Goal: Use online tool/utility: Utilize a website feature to perform a specific function

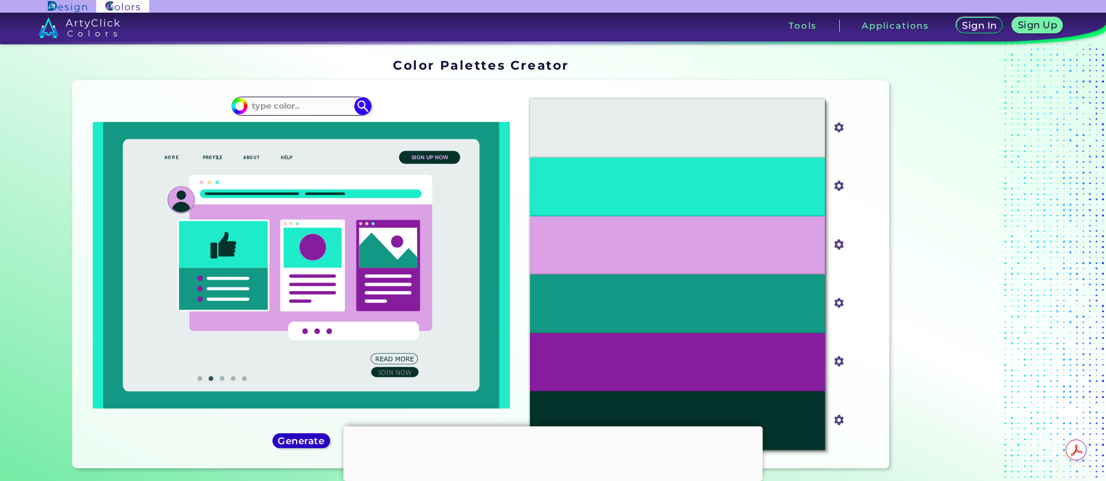
type input "#17adee"
type input "#17ADEE"
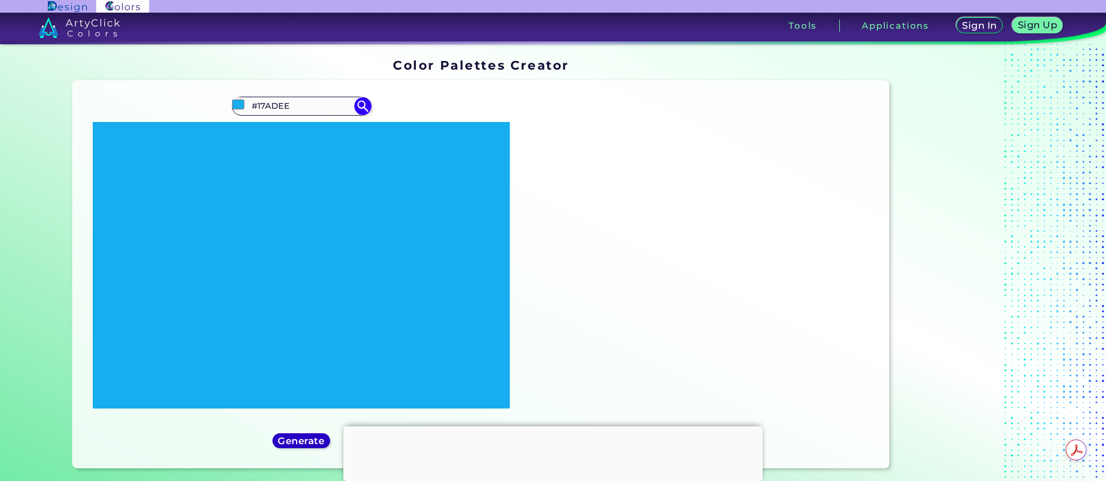
click at [307, 437] on h5 "Generate" at bounding box center [301, 441] width 42 height 9
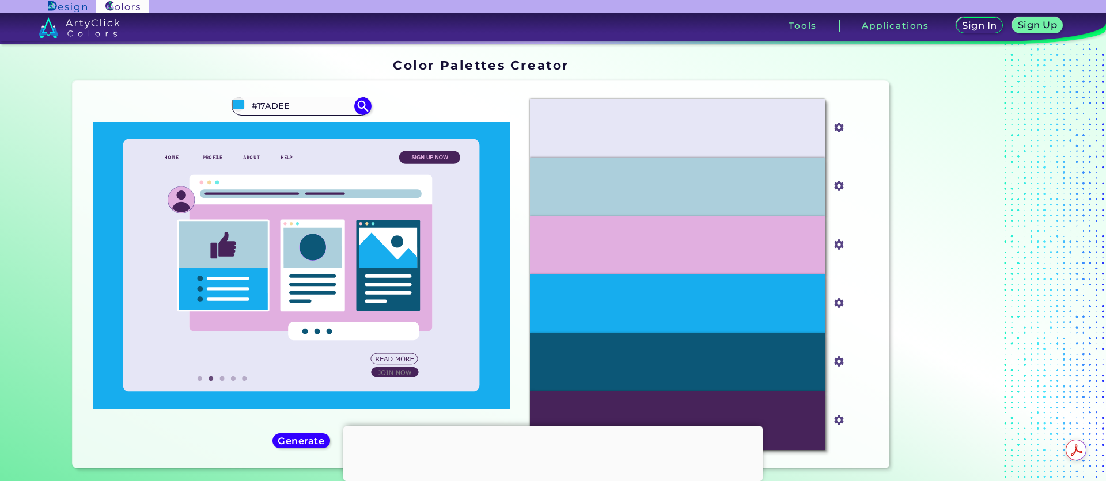
click at [239, 247] on icon at bounding box center [223, 245] width 89 height 47
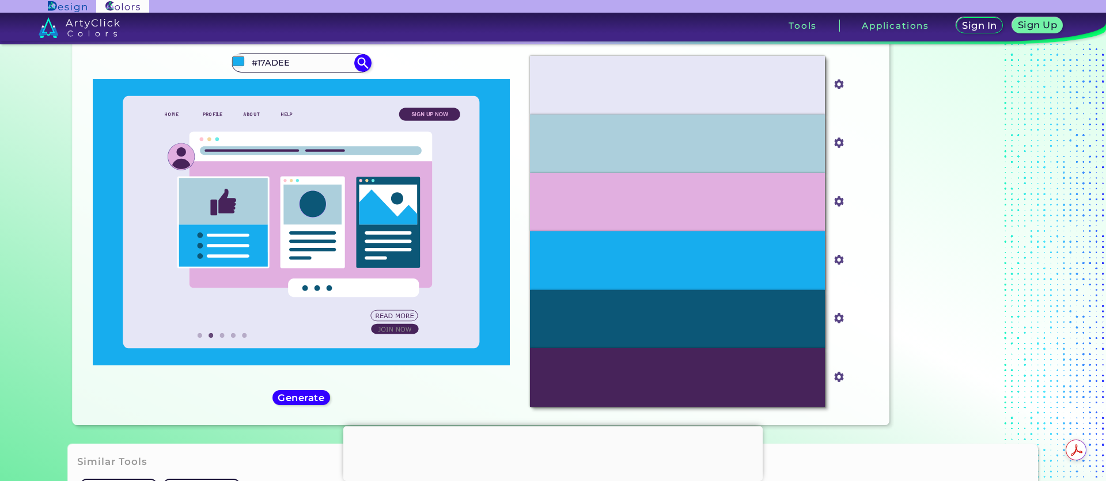
scroll to position [31, 0]
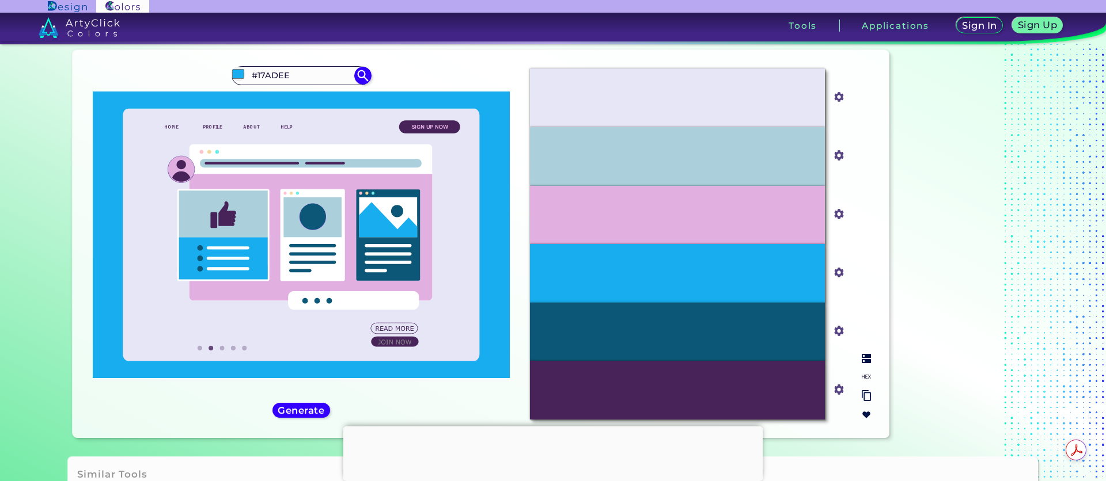
click at [864, 398] on img at bounding box center [865, 395] width 9 height 11
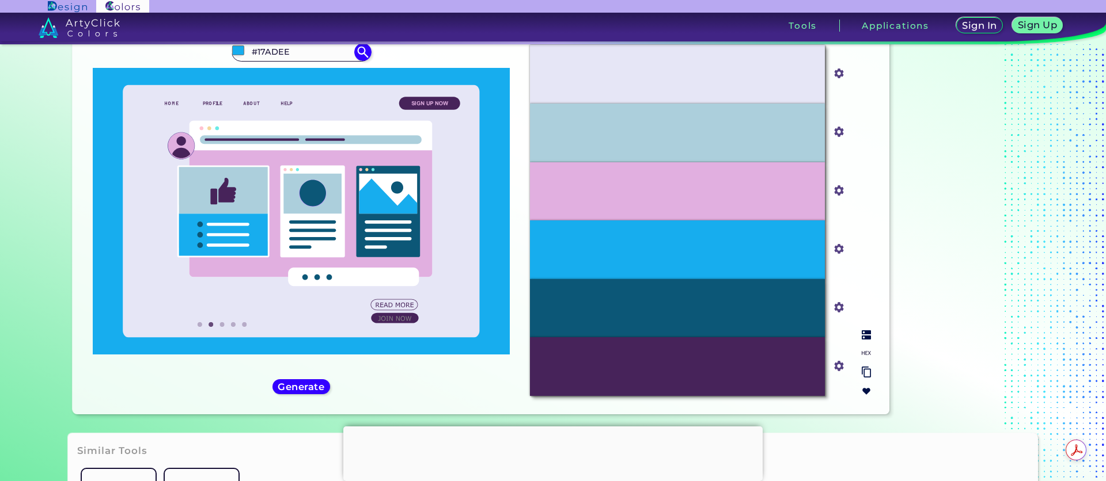
click at [639, 370] on div "#47235A" at bounding box center [677, 366] width 295 height 59
click at [837, 192] on input "#e1afe0" at bounding box center [836, 189] width 14 height 14
click at [728, 265] on div "#17ADEE" at bounding box center [677, 250] width 295 height 59
click at [726, 258] on div "#17ADEE" at bounding box center [677, 250] width 295 height 59
click at [864, 291] on div "#E6E6F6 #e6e6f6 #ACCFDC #accfdc #E1AFE0 #e1afe0 #17ADEE #17adee #0C5777 #0c5777…" at bounding box center [700, 221] width 359 height 370
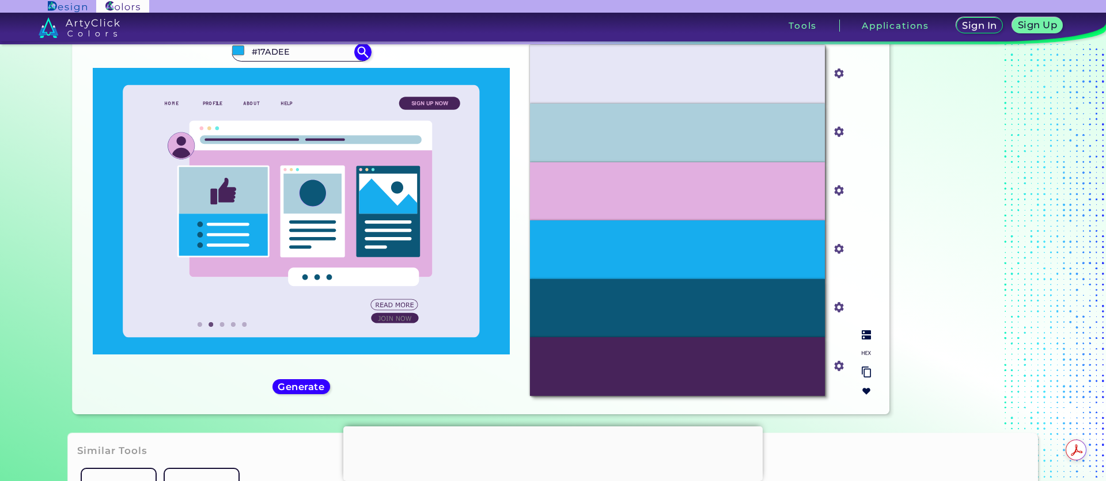
click at [865, 328] on div at bounding box center [866, 363] width 18 height 75
click at [864, 336] on img at bounding box center [865, 335] width 9 height 9
click at [864, 377] on img at bounding box center [865, 372] width 9 height 11
click at [864, 374] on img at bounding box center [865, 372] width 9 height 11
click at [833, 307] on input "#0c5777" at bounding box center [836, 306] width 14 height 14
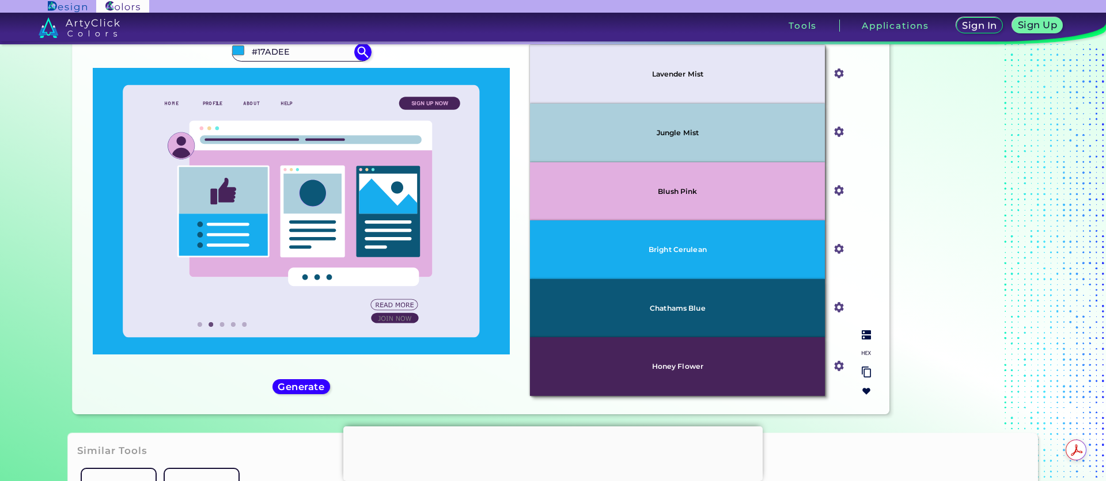
click at [829, 75] on input "#e6e6f6" at bounding box center [836, 72] width 14 height 14
click at [860, 58] on div "Lavender Mist #e6e6f6 Jungle Mist #accfdc Blush Pink #e1afe0 Bright Cerulean #1…" at bounding box center [700, 221] width 359 height 370
click at [711, 77] on div "Lavender Mist" at bounding box center [677, 74] width 295 height 59
click at [838, 76] on input "#e6e6f6" at bounding box center [836, 72] width 14 height 14
click at [696, 60] on div "Lavender Mist" at bounding box center [677, 74] width 295 height 59
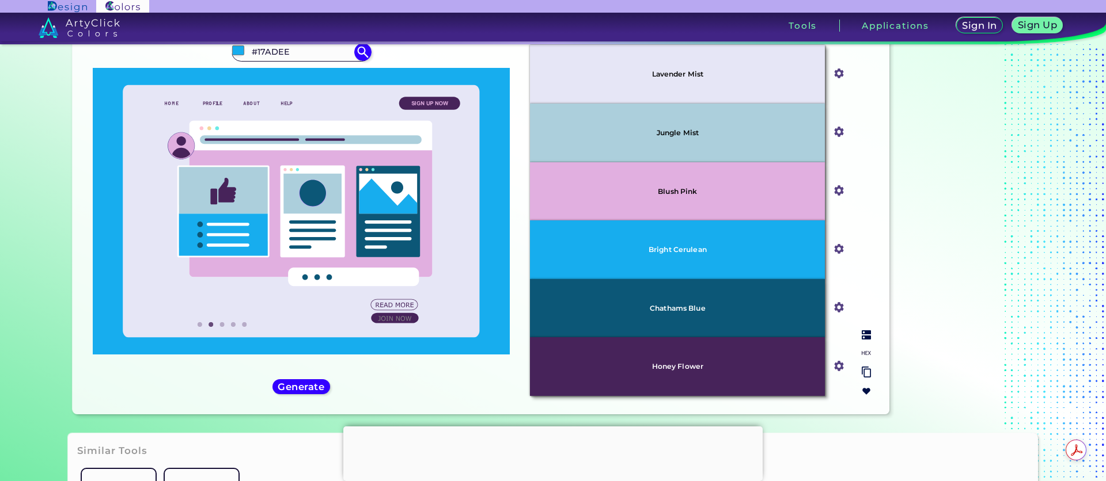
drag, startPoint x: 694, startPoint y: 68, endPoint x: 689, endPoint y: 73, distance: 7.7
click at [693, 70] on div "Lavender Mist" at bounding box center [677, 74] width 295 height 59
click at [682, 78] on div "Lavender Mist" at bounding box center [677, 74] width 295 height 59
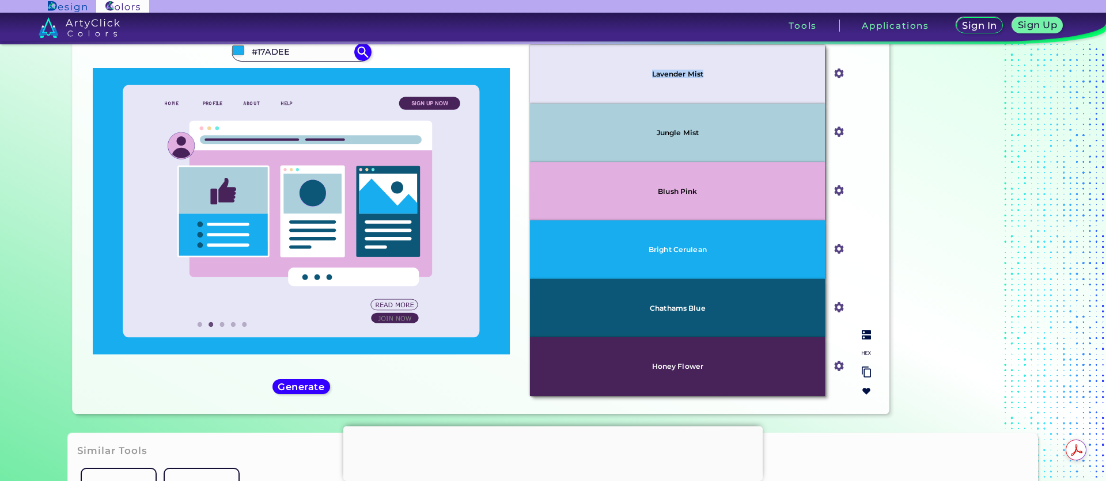
click at [837, 75] on input "#e6e6f6" at bounding box center [836, 72] width 14 height 14
click at [865, 376] on img at bounding box center [865, 372] width 9 height 11
copy p "Lavender Mist"
click at [750, 352] on div "Honey Flower" at bounding box center [677, 366] width 295 height 59
click at [838, 365] on input "#47235a" at bounding box center [836, 365] width 14 height 14
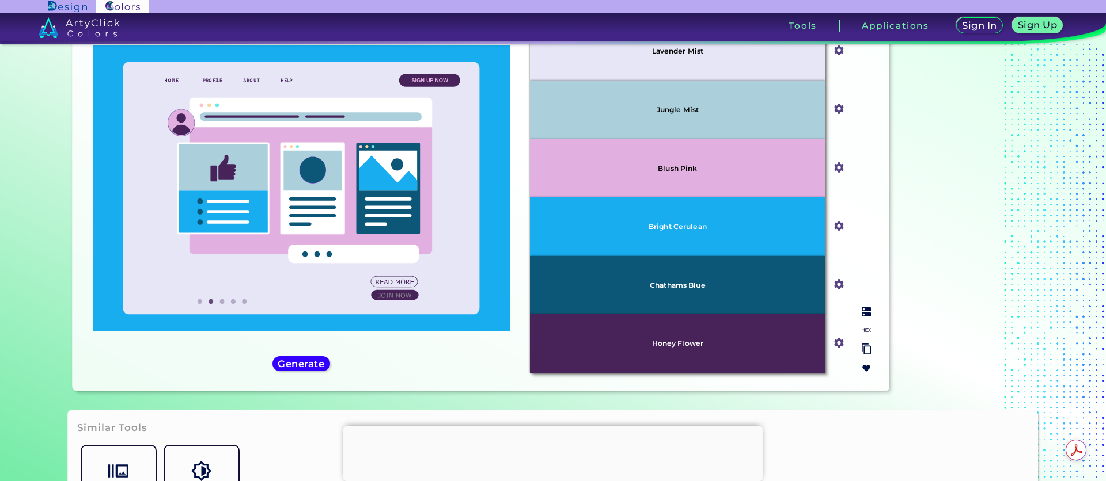
scroll to position [0, 0]
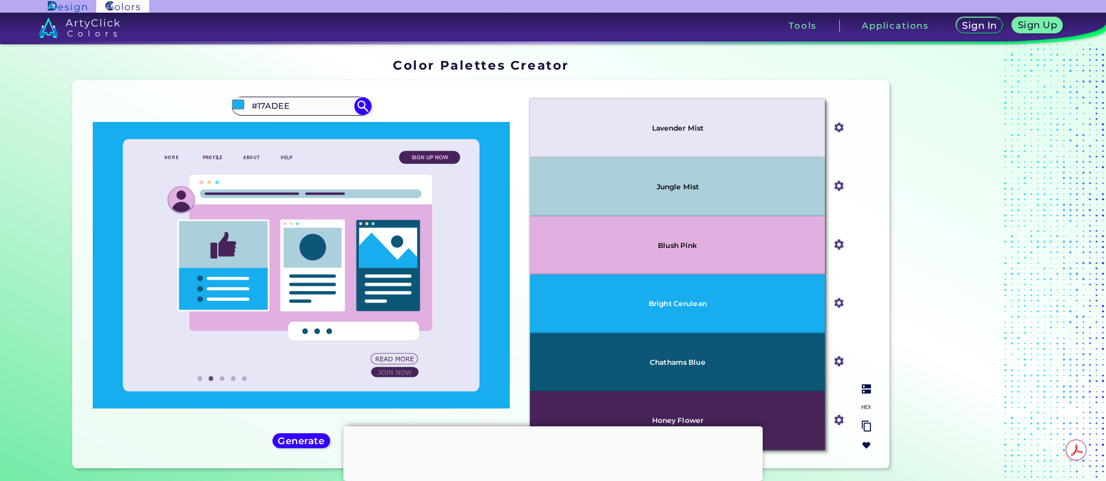
click at [831, 128] on input "#e6e6f6" at bounding box center [836, 126] width 14 height 14
click at [837, 193] on img at bounding box center [838, 186] width 15 height 15
click at [835, 191] on input "#accfdc" at bounding box center [836, 185] width 14 height 14
click at [836, 187] on input "#accfdc" at bounding box center [836, 185] width 14 height 14
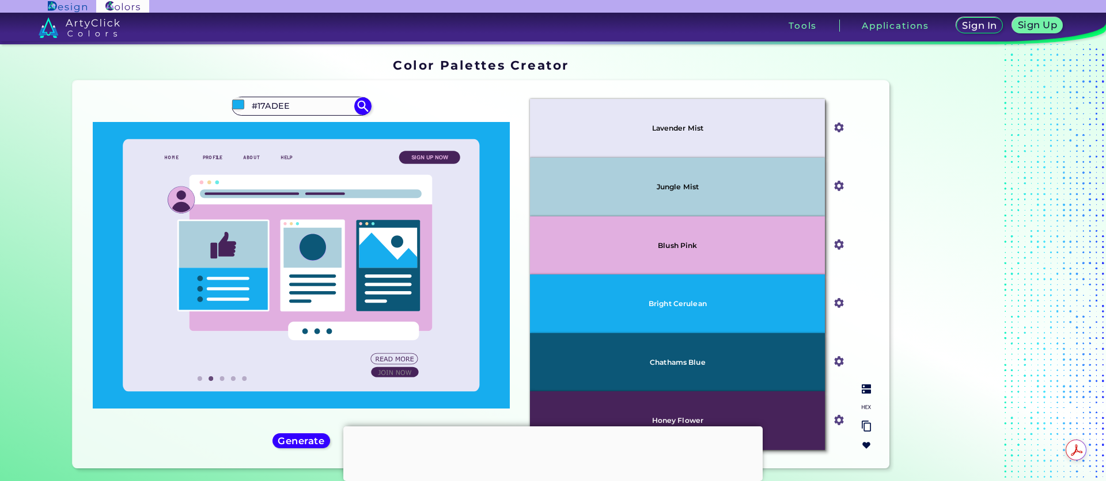
click at [867, 429] on img at bounding box center [865, 426] width 9 height 11
click at [835, 180] on input "#accfdc" at bounding box center [836, 185] width 14 height 14
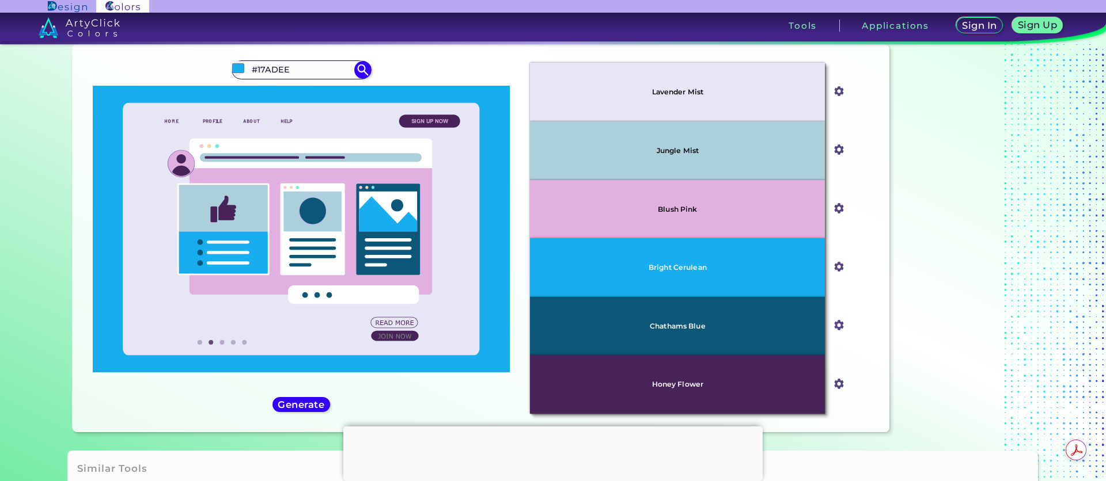
scroll to position [39, 0]
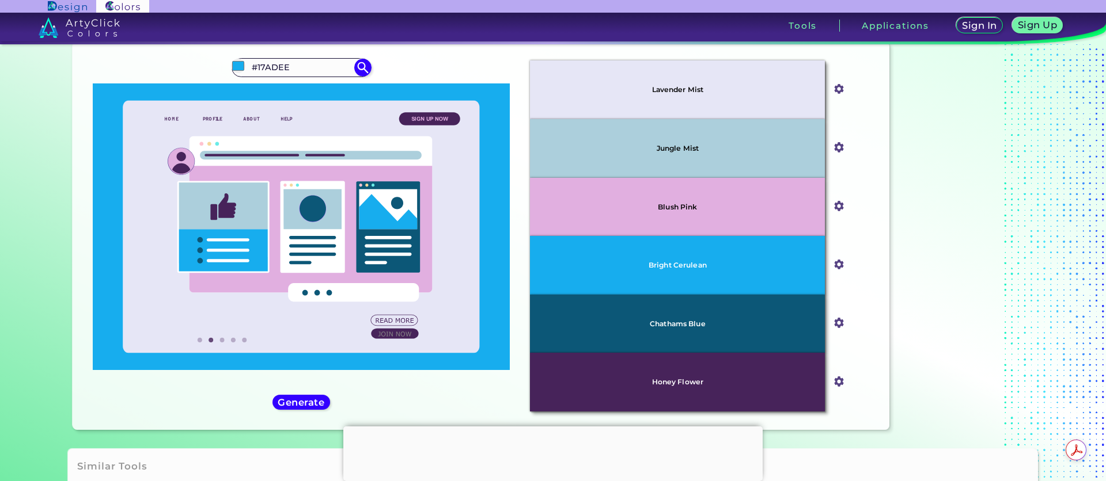
click at [214, 343] on icon at bounding box center [301, 227] width 356 height 252
click at [220, 341] on icon at bounding box center [222, 340] width 5 height 5
click at [297, 401] on h5 "Generate" at bounding box center [301, 402] width 42 height 9
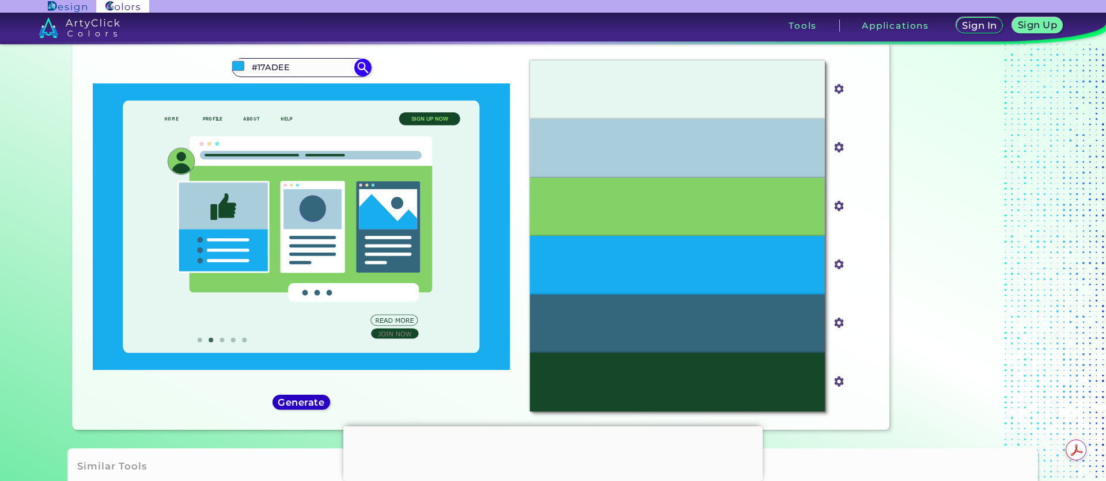
click at [291, 401] on h5 "Generate" at bounding box center [301, 402] width 42 height 9
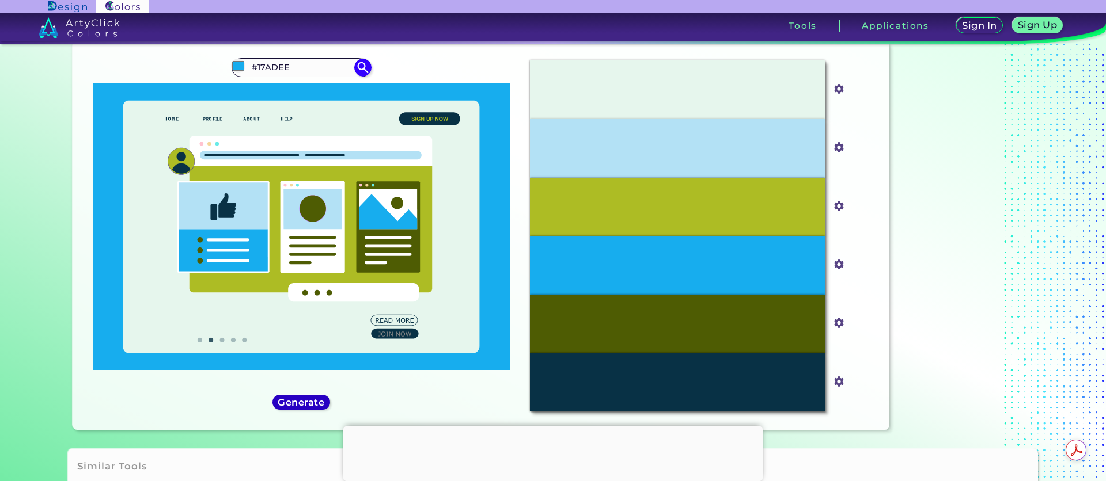
click at [312, 399] on h5 "Generate" at bounding box center [301, 402] width 43 height 9
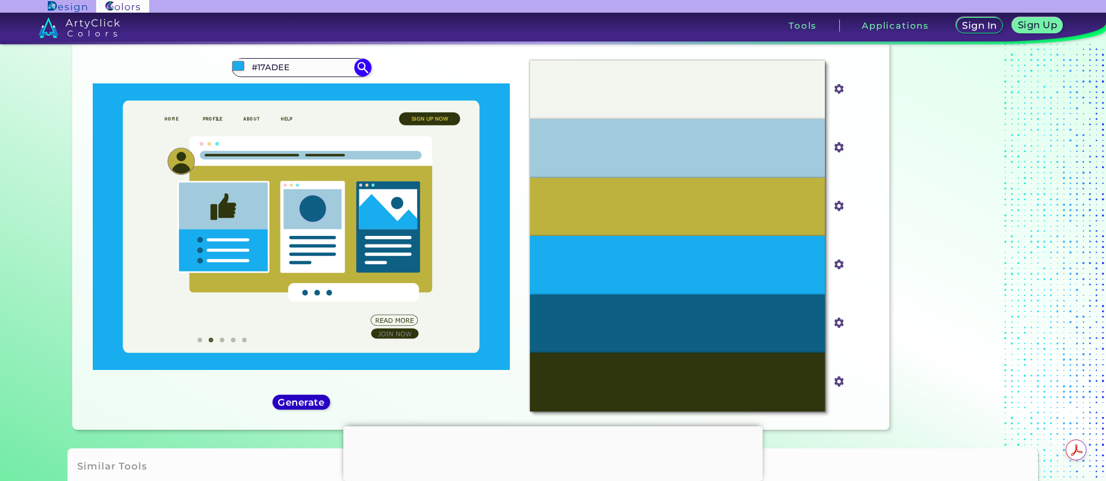
click at [298, 401] on h5 "Generate" at bounding box center [301, 402] width 43 height 9
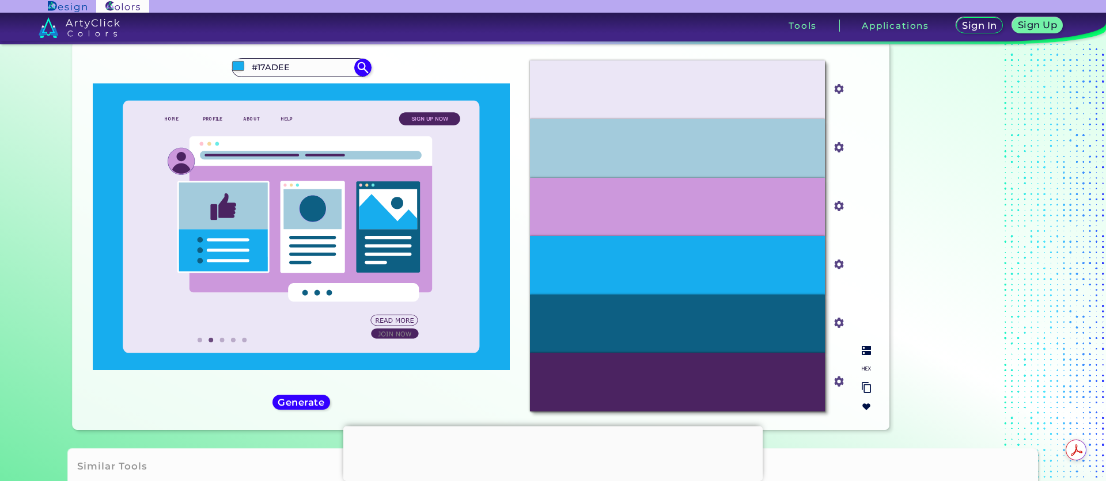
click at [675, 299] on div "#0D5F83" at bounding box center [677, 324] width 295 height 59
click at [867, 388] on img at bounding box center [865, 387] width 9 height 11
click at [864, 348] on img at bounding box center [865, 350] width 9 height 9
click at [868, 356] on div at bounding box center [866, 378] width 18 height 75
click at [864, 353] on img at bounding box center [865, 350] width 9 height 9
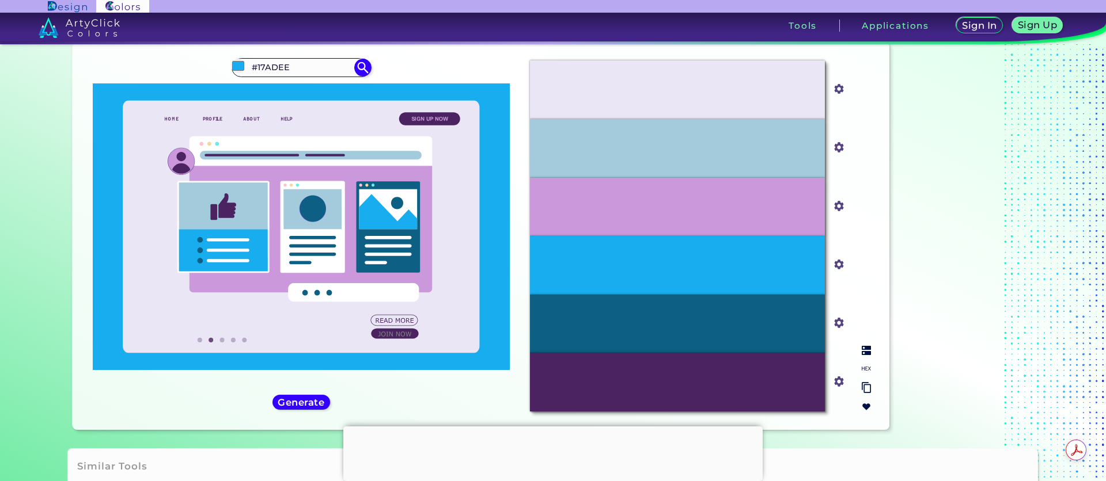
click at [864, 353] on img at bounding box center [865, 350] width 9 height 9
click at [677, 324] on p "Venice Blue" at bounding box center [677, 323] width 44 height 7
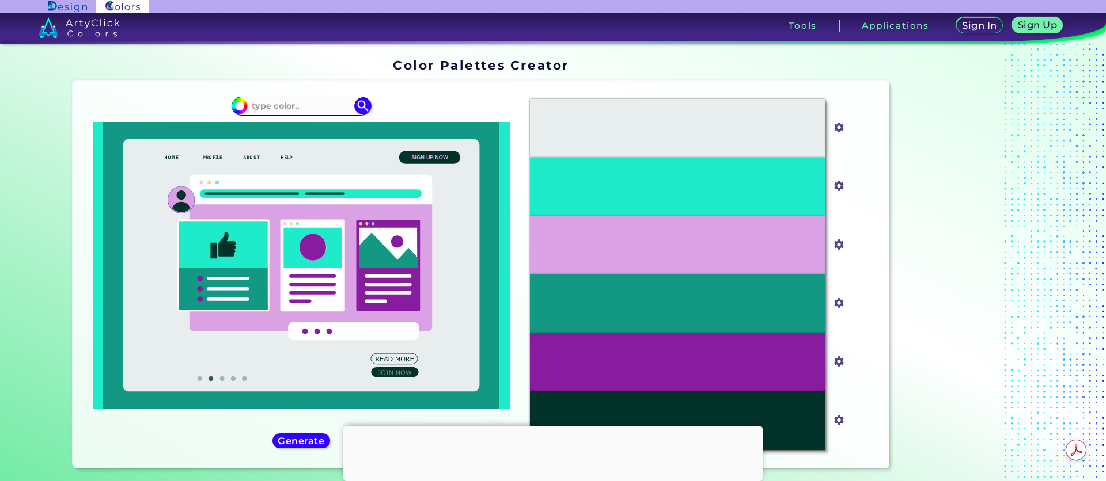
scroll to position [22, 0]
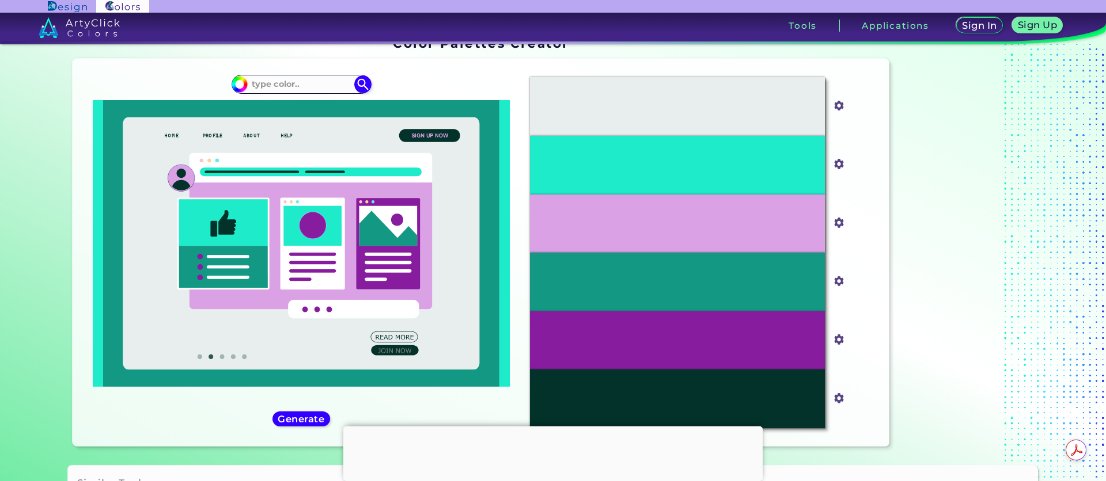
type input "#05c9fa"
type input "#05C9FA"
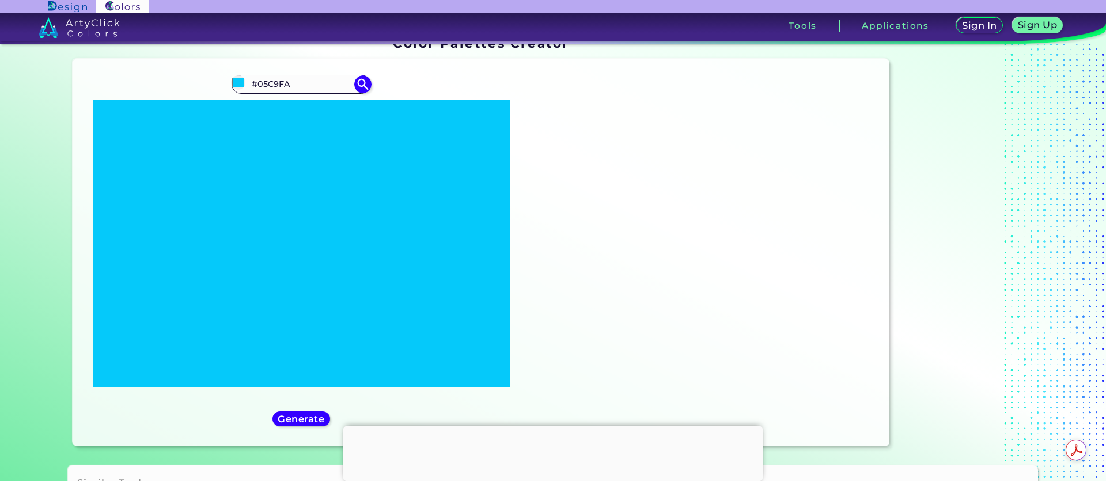
click at [428, 79] on div "#05c9fa #05C9FA Generate Acadia ◉ ◉" at bounding box center [301, 253] width 439 height 370
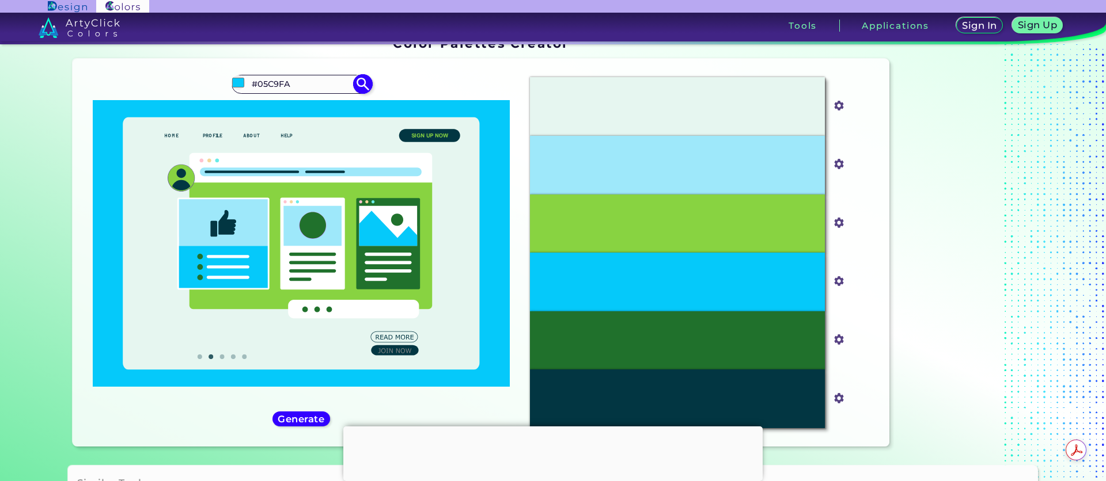
click at [355, 83] on img at bounding box center [362, 84] width 20 height 20
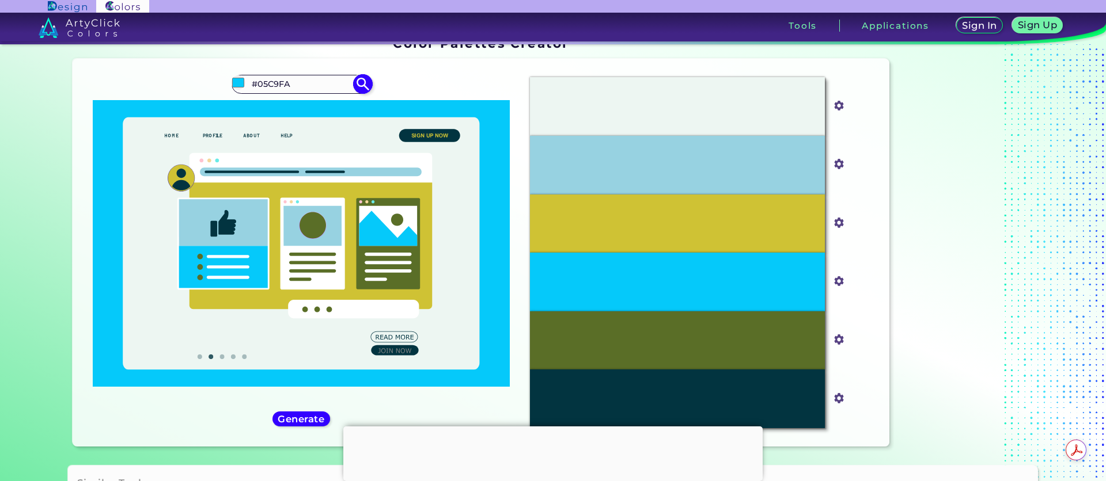
click at [358, 88] on img at bounding box center [362, 84] width 20 height 20
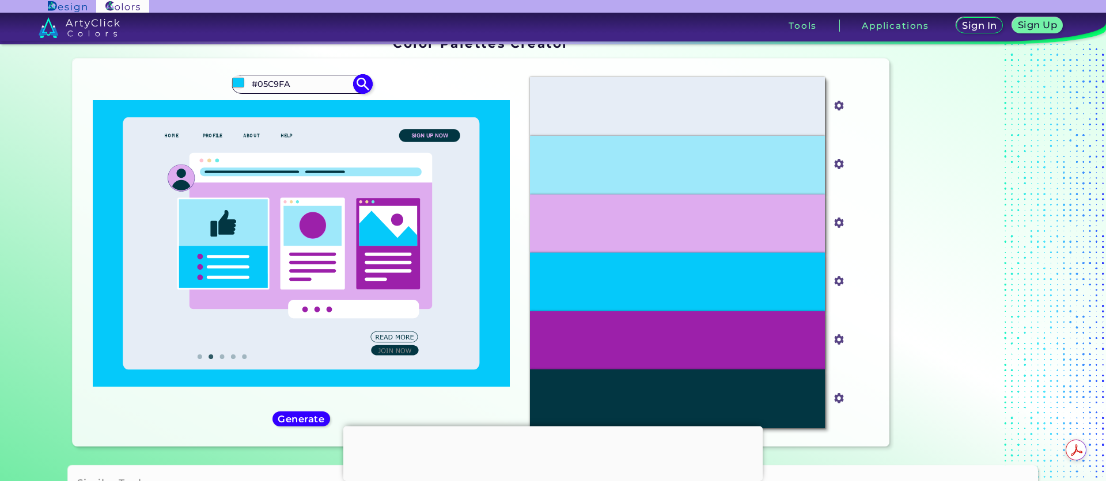
click at [361, 86] on img at bounding box center [362, 84] width 20 height 20
type input "#05c9fa"
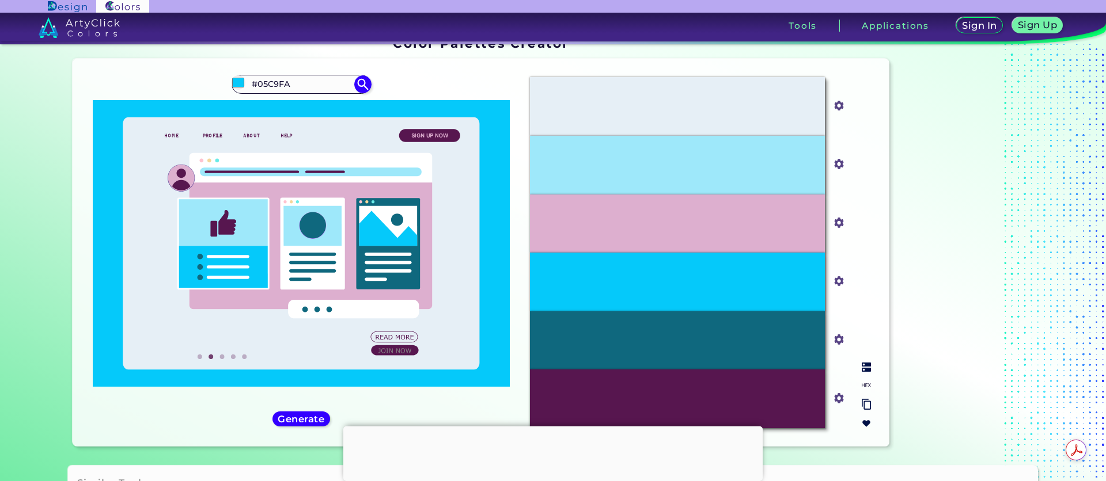
click at [861, 404] on img at bounding box center [865, 404] width 9 height 11
click at [865, 404] on img at bounding box center [865, 404] width 9 height 11
click at [864, 405] on img at bounding box center [865, 404] width 9 height 11
click at [833, 282] on input "#05c9fa" at bounding box center [836, 280] width 14 height 14
click at [574, 113] on div "#E6EFF6" at bounding box center [677, 106] width 295 height 59
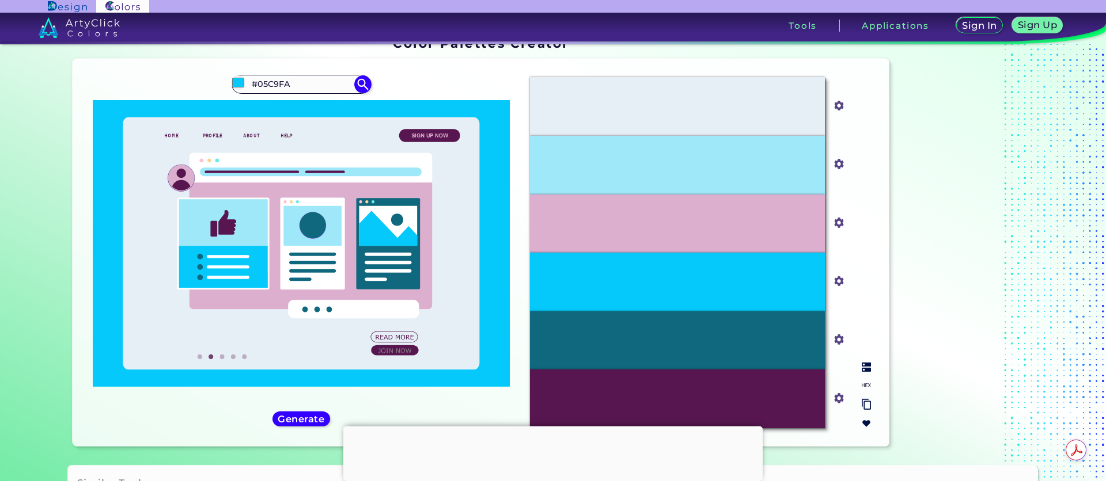
click at [869, 371] on div at bounding box center [866, 395] width 18 height 75
click at [866, 364] on img at bounding box center [865, 367] width 9 height 9
click at [838, 105] on input "#e6eff6" at bounding box center [836, 104] width 14 height 14
click at [863, 406] on img at bounding box center [865, 404] width 9 height 11
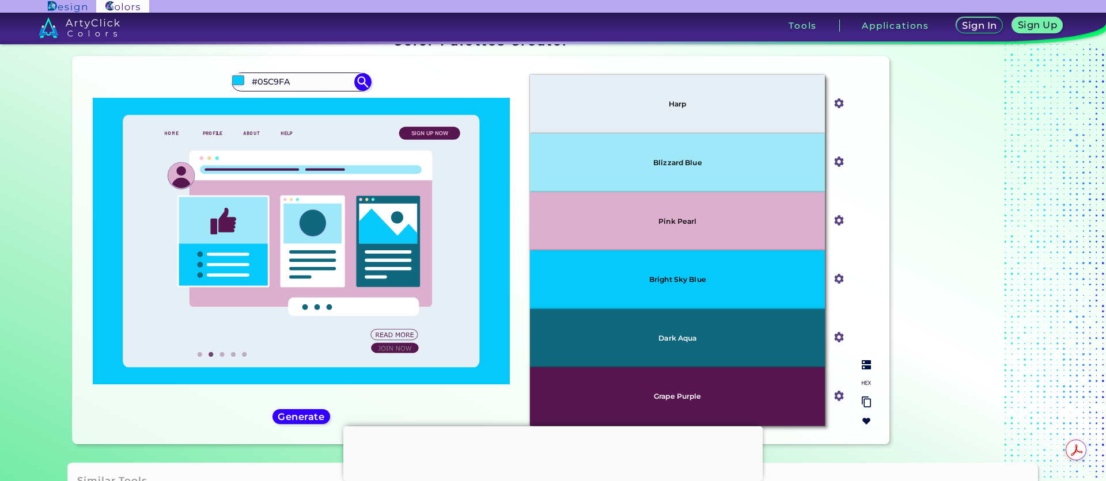
click at [702, 215] on div "Pink Pearl" at bounding box center [677, 221] width 295 height 59
click at [834, 223] on input "#ddafcf" at bounding box center [836, 219] width 14 height 14
click at [663, 207] on div "Pink Pearl" at bounding box center [677, 221] width 295 height 59
click at [659, 214] on div "Pink Pearl" at bounding box center [677, 221] width 295 height 59
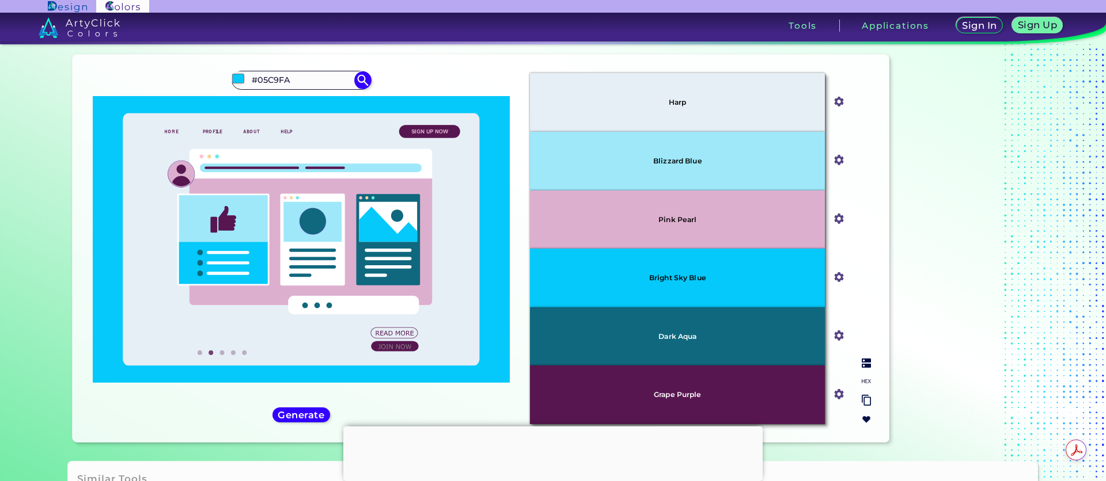
scroll to position [26, 0]
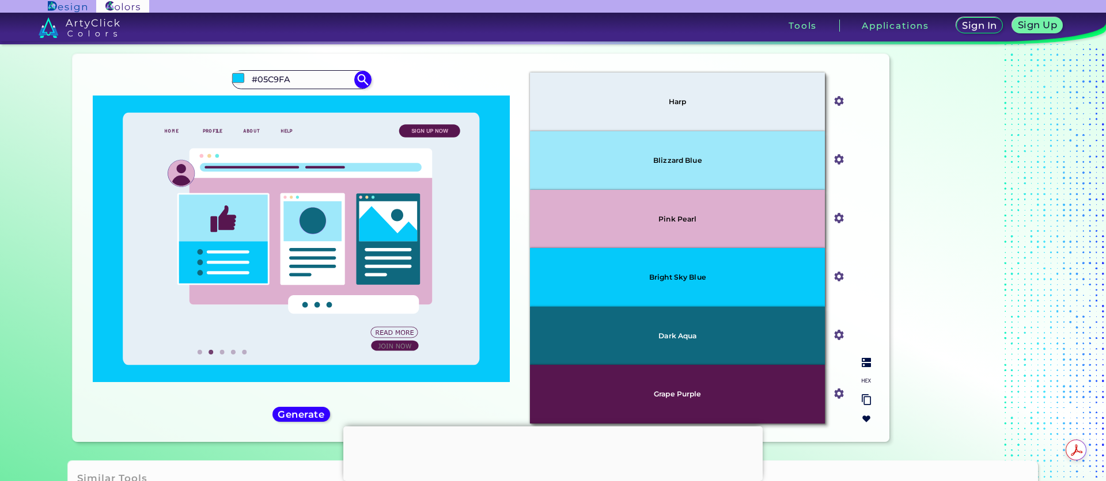
click at [690, 228] on div "Pink Pearl" at bounding box center [677, 219] width 295 height 59
click at [832, 221] on input "#ddafcf" at bounding box center [836, 217] width 14 height 14
click at [667, 213] on div "Pink Pearl" at bounding box center [677, 219] width 295 height 59
drag, startPoint x: 648, startPoint y: 218, endPoint x: 702, endPoint y: 221, distance: 54.2
click at [702, 221] on div "Pink Pearl" at bounding box center [677, 219] width 295 height 59
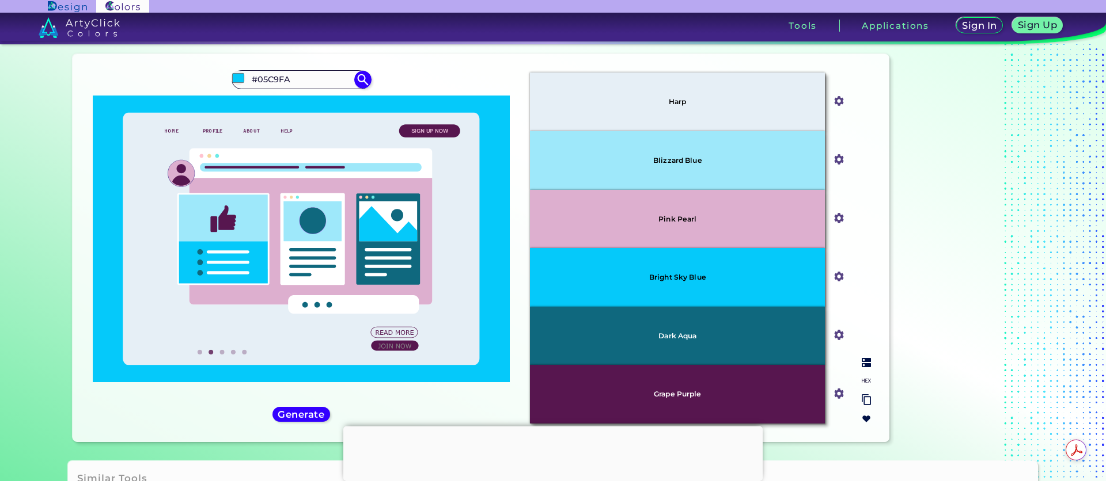
click at [713, 221] on div "Pink Pearl" at bounding box center [677, 219] width 295 height 59
drag, startPoint x: 656, startPoint y: 218, endPoint x: 699, endPoint y: 219, distance: 42.6
click at [699, 219] on div "Pink Pearl" at bounding box center [677, 219] width 295 height 59
click at [683, 219] on p "Pink Pearl" at bounding box center [677, 218] width 38 height 7
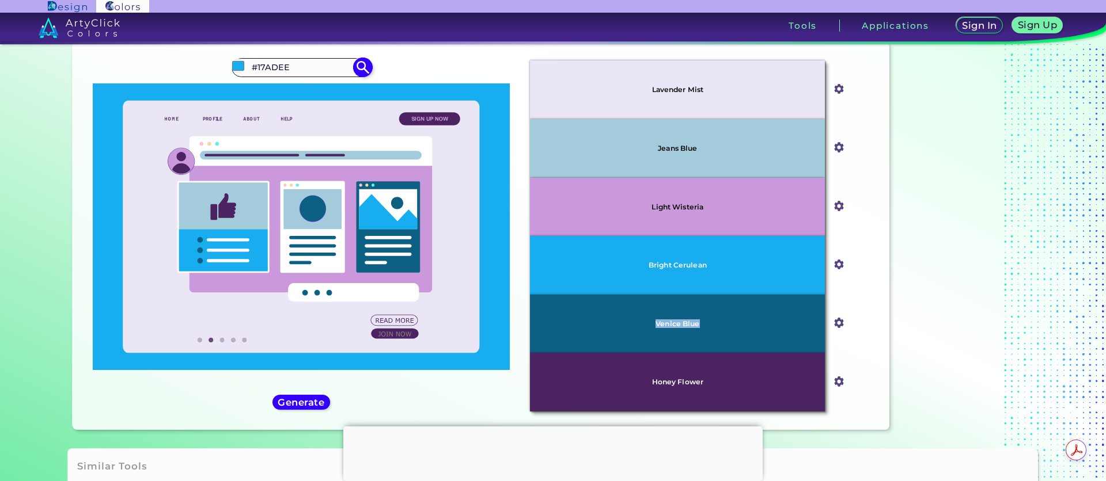
click at [358, 68] on img at bounding box center [362, 68] width 20 height 20
type input "#17adee"
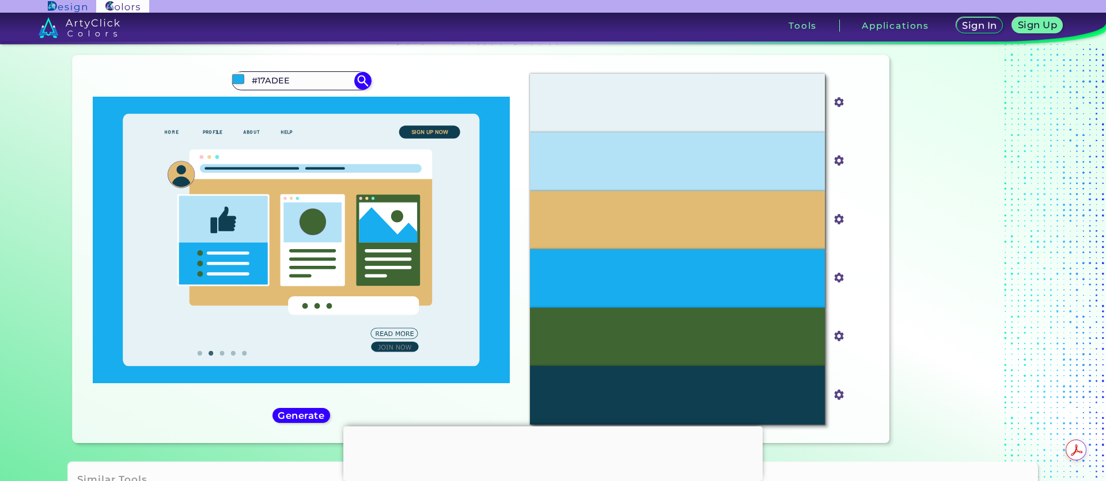
scroll to position [16, 0]
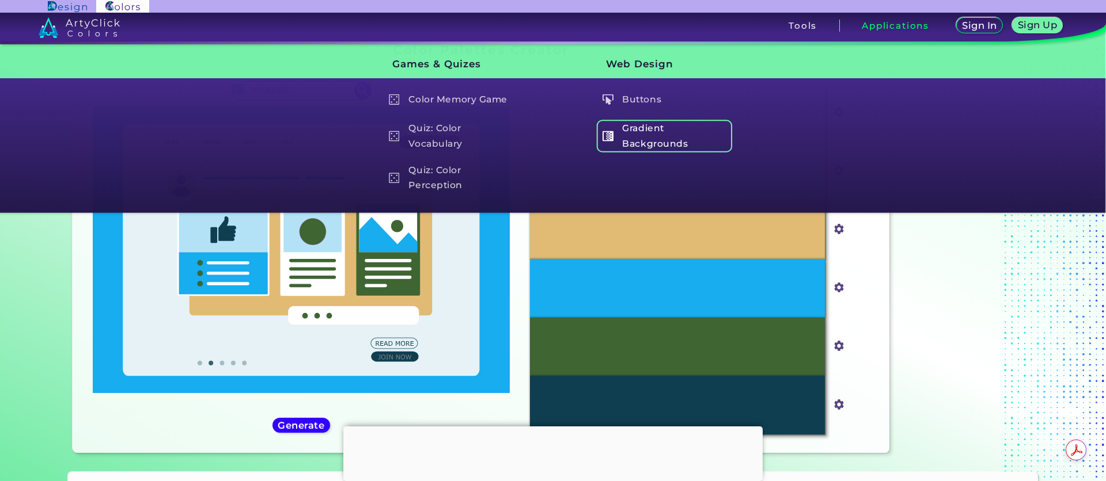
click at [651, 128] on h5 "Gradient Backgrounds" at bounding box center [664, 136] width 135 height 33
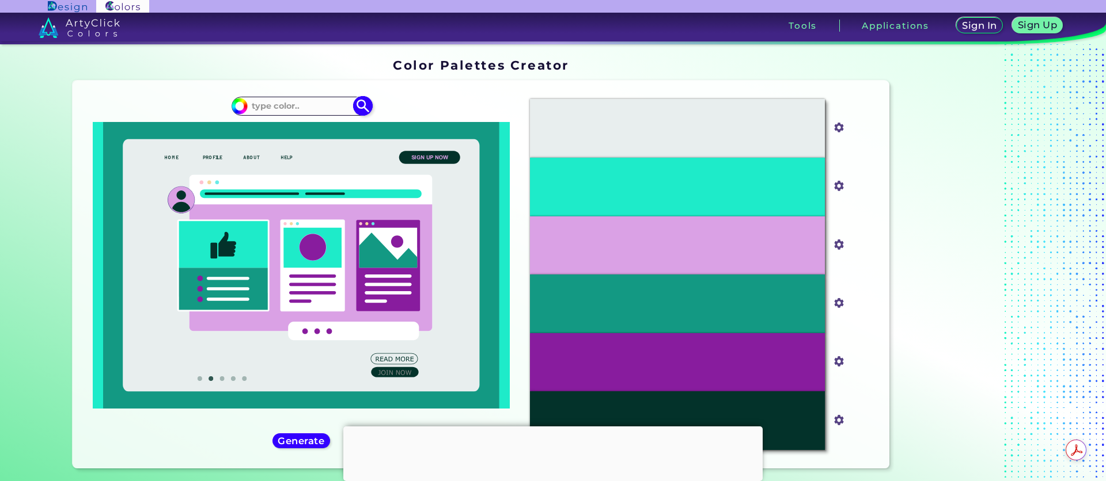
click at [241, 103] on input "#1eebc9" at bounding box center [238, 104] width 14 height 14
type input "#35cbfd"
type input "#35CBFD"
click at [295, 352] on icon at bounding box center [301, 265] width 356 height 252
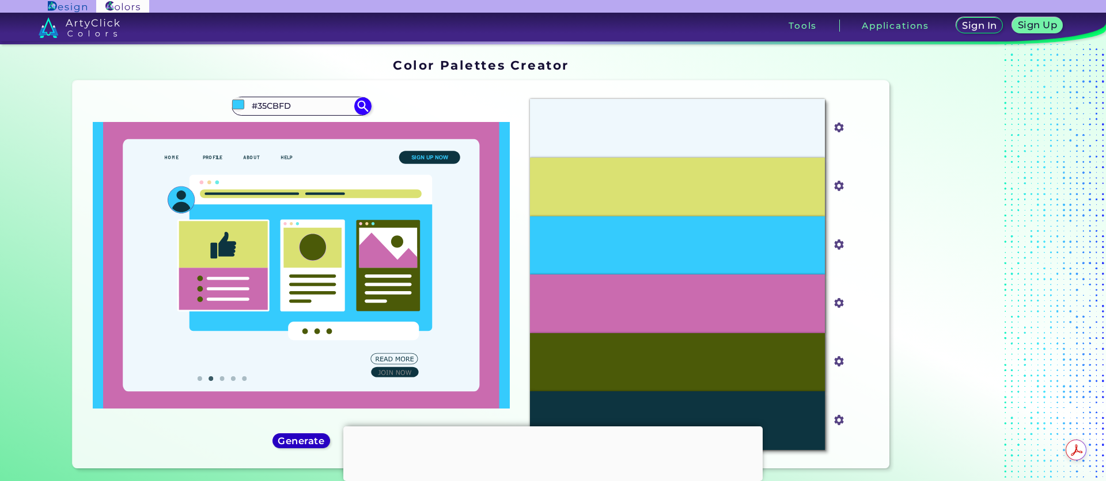
click at [301, 437] on h5 "Generate" at bounding box center [301, 441] width 42 height 9
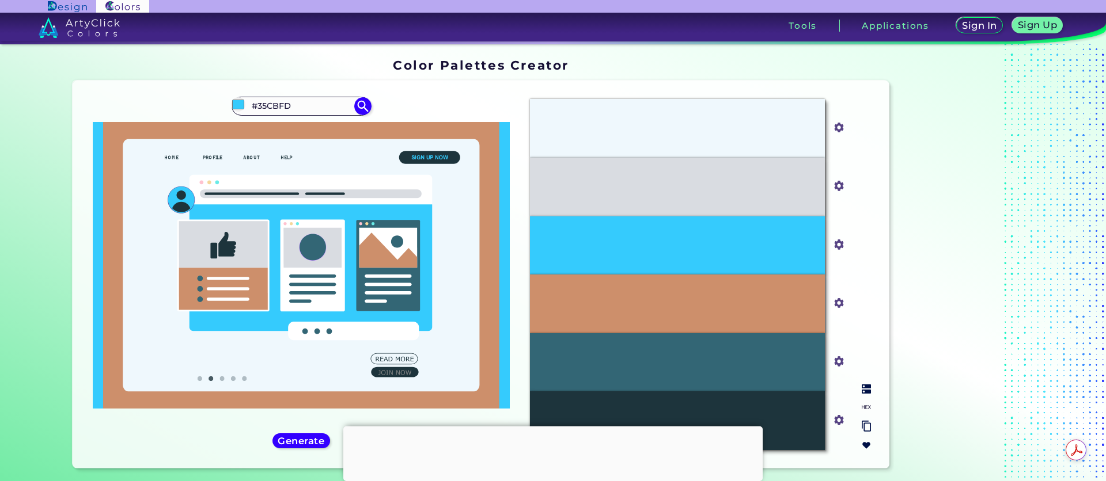
click at [867, 393] on img at bounding box center [865, 389] width 9 height 9
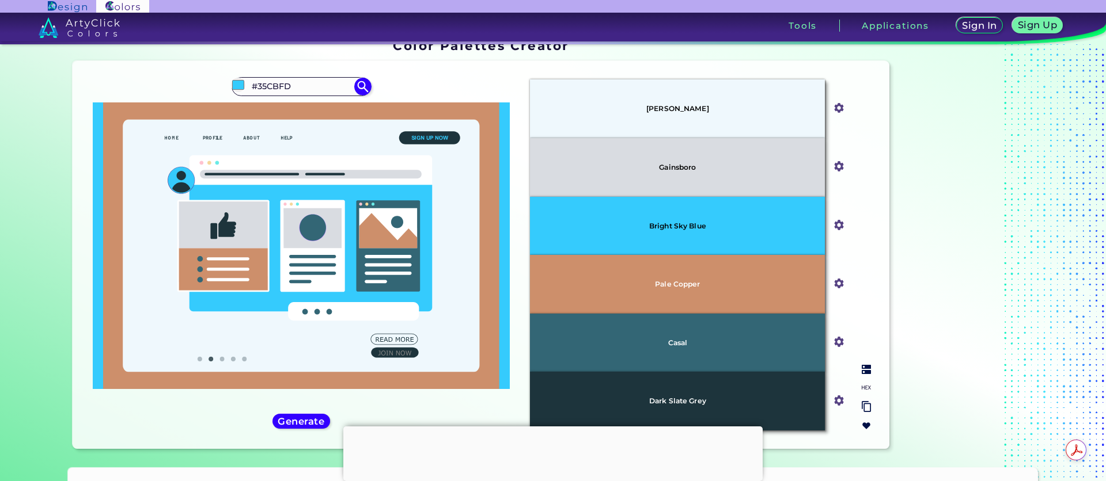
scroll to position [20, 0]
click at [862, 405] on img at bounding box center [865, 406] width 9 height 11
